Goal: Information Seeking & Learning: Learn about a topic

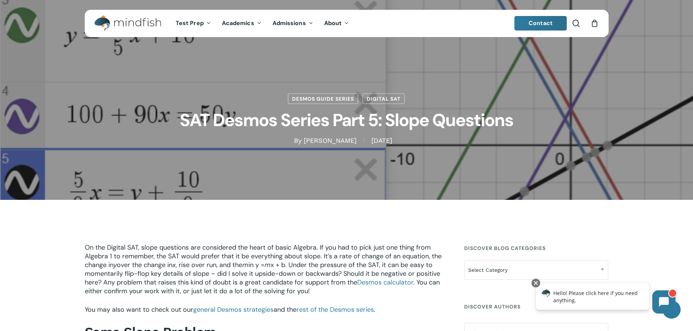
scroll to position [24, 0]
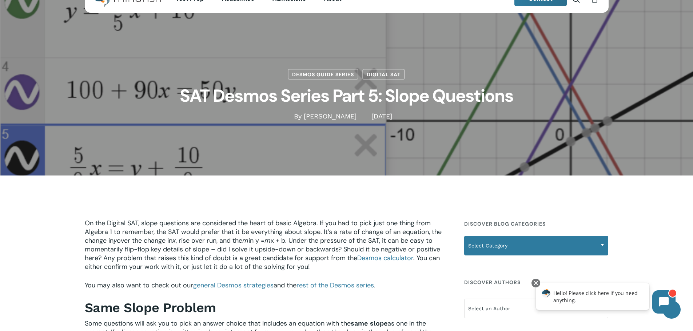
click at [562, 251] on span "Select Category" at bounding box center [535, 245] width 143 height 15
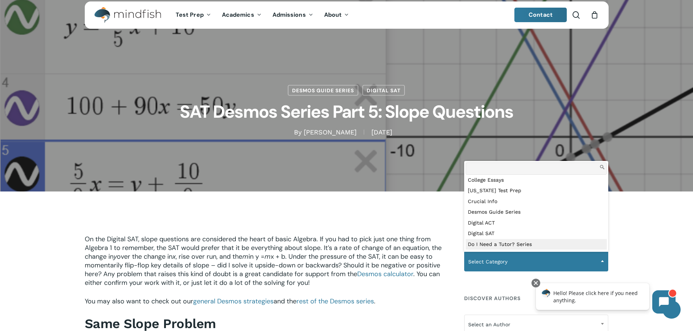
scroll to position [0, 0]
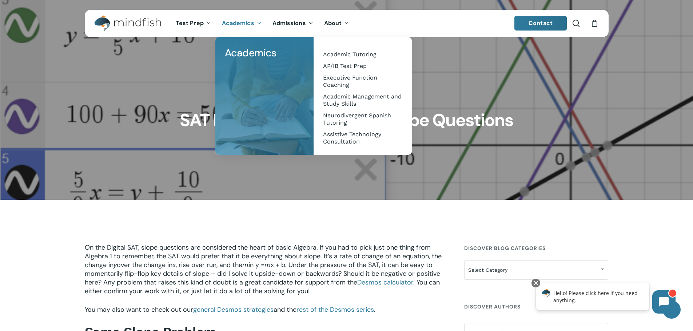
click at [299, 266] on span "x + b. Under the pressure of the SAT, it can be easy to momentarily flip-flop k…" at bounding box center [262, 278] width 355 height 35
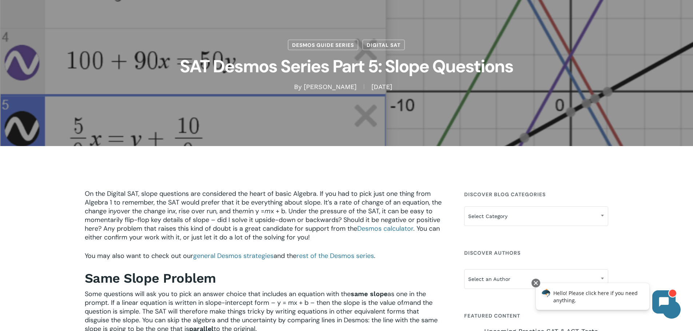
scroll to position [73, 0]
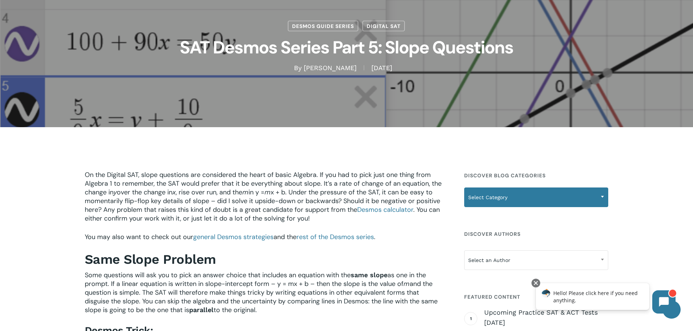
click at [472, 195] on span "Select Category" at bounding box center [535, 197] width 143 height 15
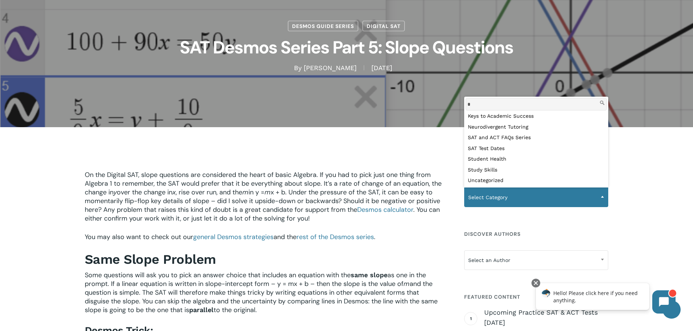
scroll to position [0, 0]
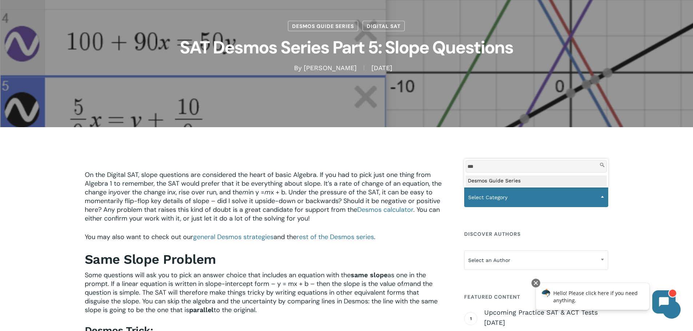
type input "***"
select select "***"
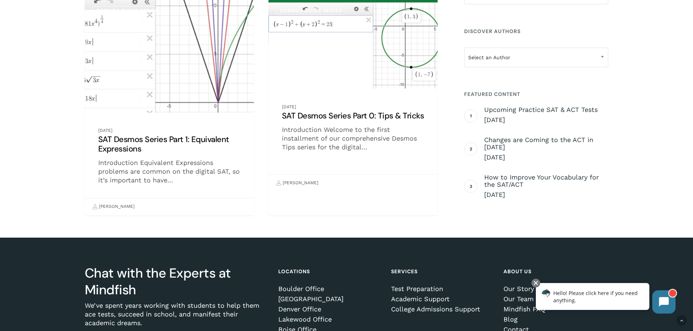
scroll to position [679, 0]
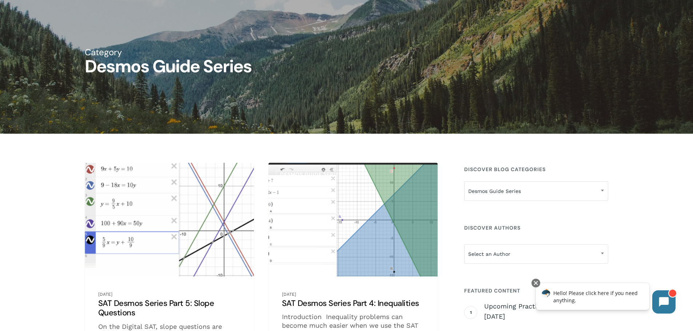
scroll to position [0, 0]
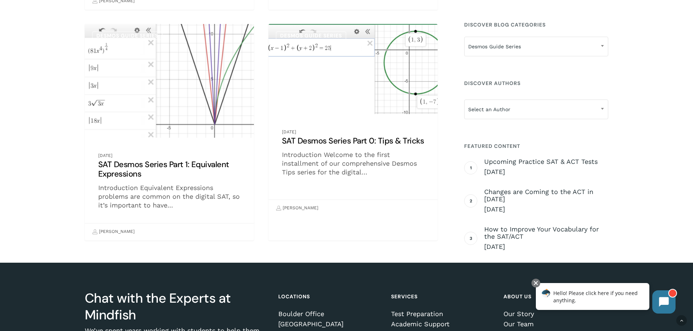
scroll to position [654, 0]
